Goal: Navigation & Orientation: Find specific page/section

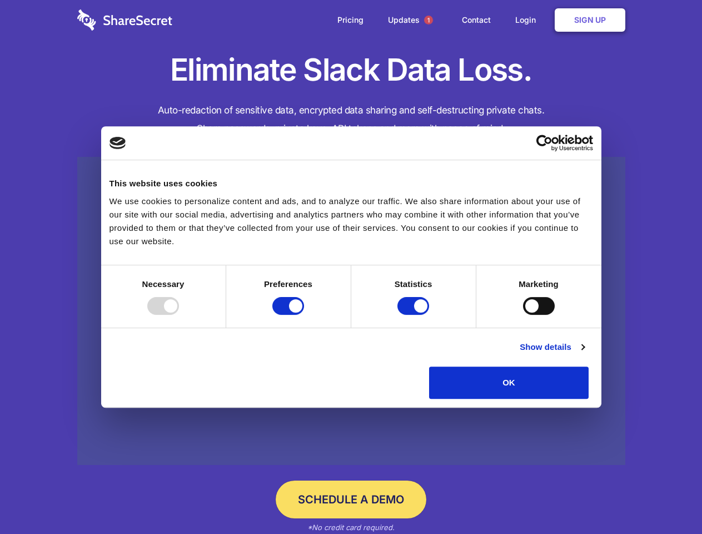
click at [179, 315] on div at bounding box center [163, 306] width 32 height 18
click at [304, 315] on input "Preferences" at bounding box center [289, 306] width 32 height 18
checkbox input "false"
click at [415, 315] on input "Statistics" at bounding box center [414, 306] width 32 height 18
checkbox input "false"
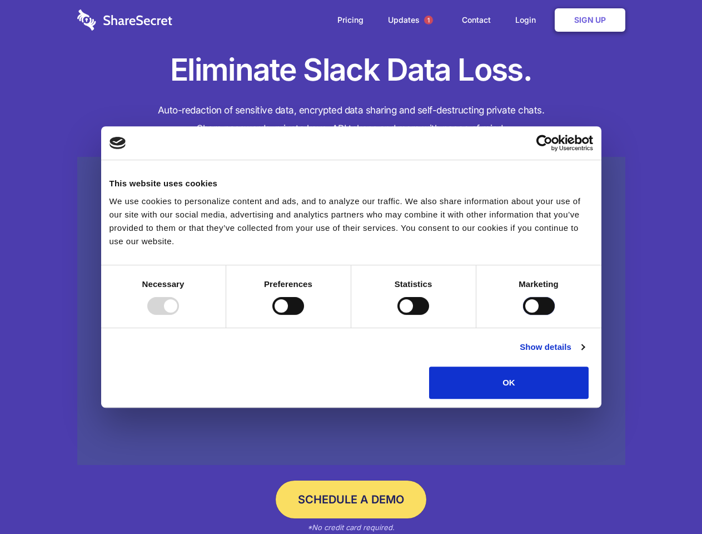
click at [523, 315] on input "Marketing" at bounding box center [539, 306] width 32 height 18
checkbox input "true"
click at [585, 354] on link "Show details" at bounding box center [552, 346] width 65 height 13
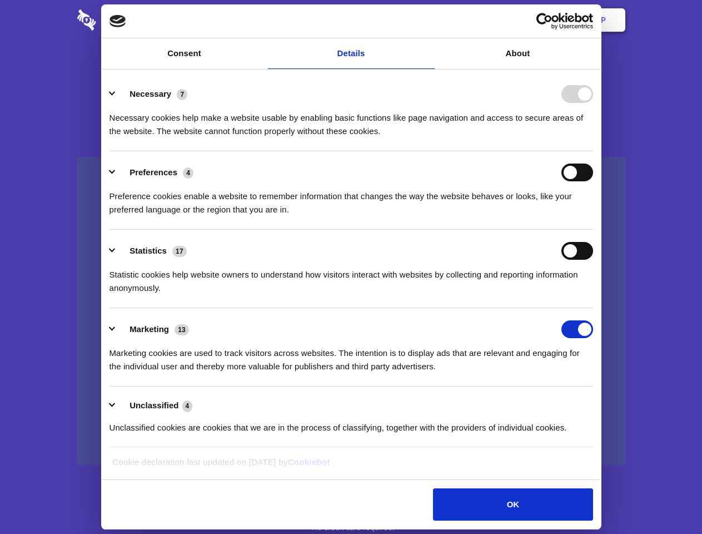
click at [593, 151] on li "Necessary 7 Necessary cookies help make a website usable by enabling basic func…" at bounding box center [352, 112] width 484 height 78
click at [428, 20] on span "1" at bounding box center [428, 20] width 9 height 9
